Goal: Transaction & Acquisition: Purchase product/service

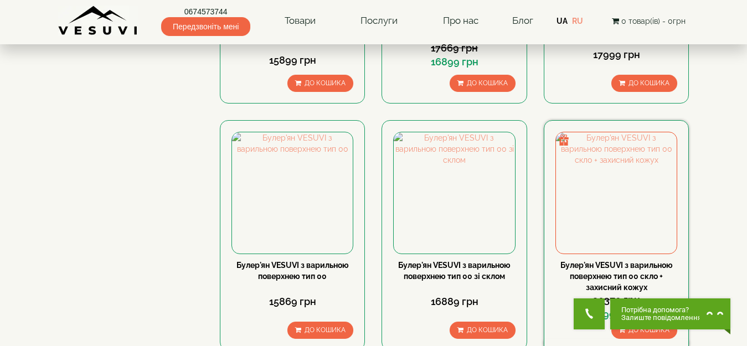
click at [623, 261] on link "Булер'ян VESUVI з варильною поверхнею тип 00 скло + захисний кожух" at bounding box center [617, 276] width 112 height 31
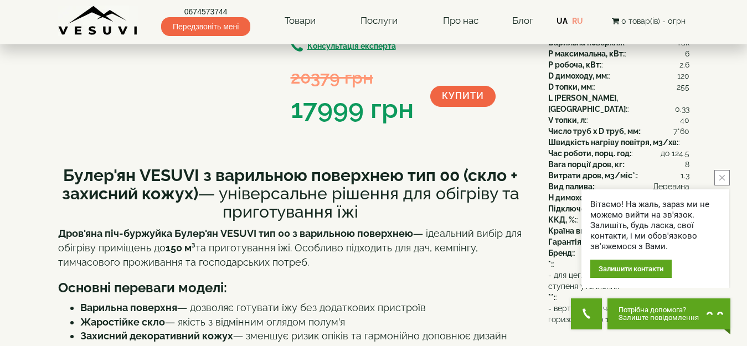
scroll to position [166, 0]
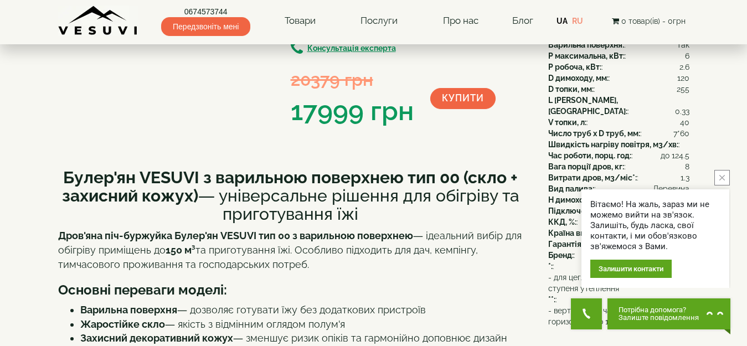
click at [726, 176] on button "close button" at bounding box center [723, 178] width 16 height 16
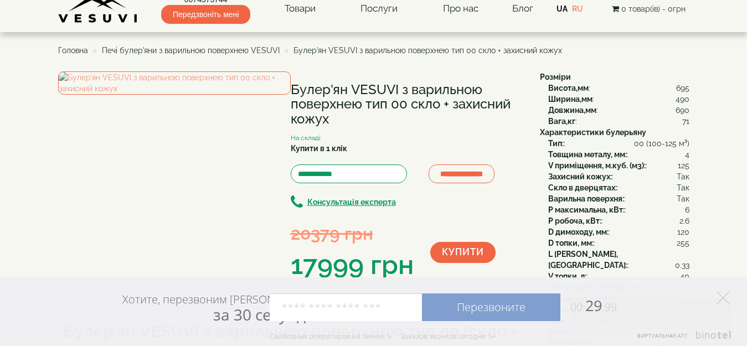
scroll to position [0, 0]
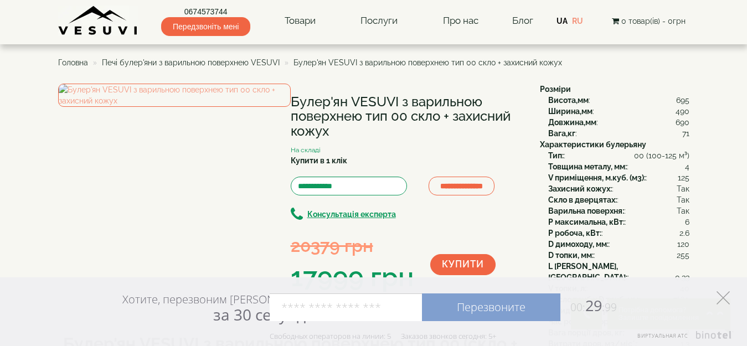
click at [728, 299] on icon at bounding box center [723, 297] width 13 height 13
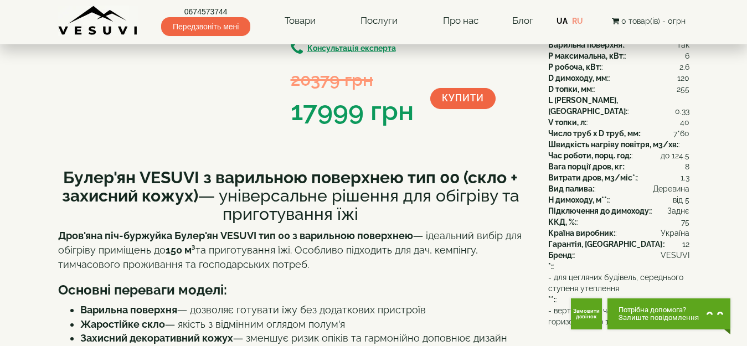
scroll to position [111, 0]
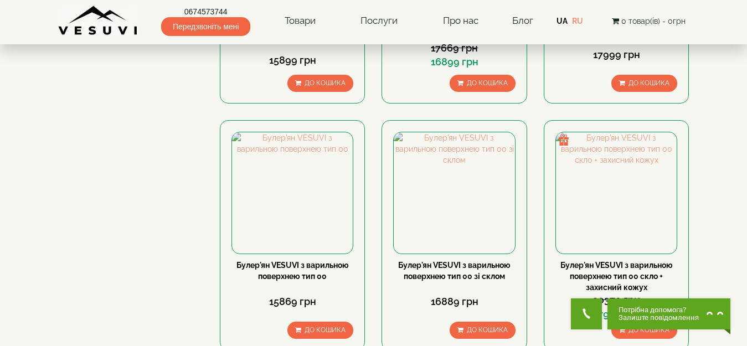
scroll to position [665, 0]
